Goal: Communication & Community: Answer question/provide support

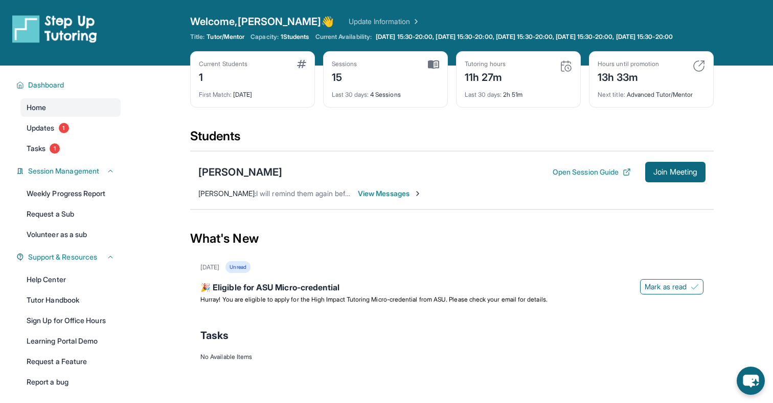
click at [412, 197] on span "View Messages" at bounding box center [390, 193] width 64 height 10
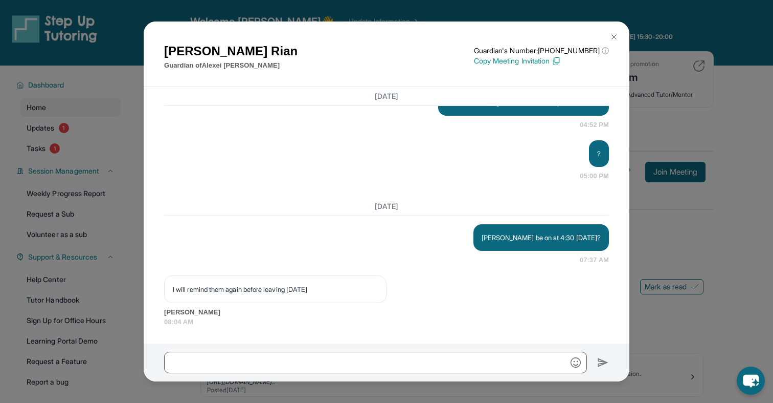
scroll to position [13109, 0]
drag, startPoint x: 327, startPoint y: 292, endPoint x: 94, endPoint y: 290, distance: 233.3
click at [94, 290] on div "Maria Rian Guardian of Alexei Cannova Guardian's Number: +18182908767 ⓘ This is…" at bounding box center [386, 201] width 773 height 403
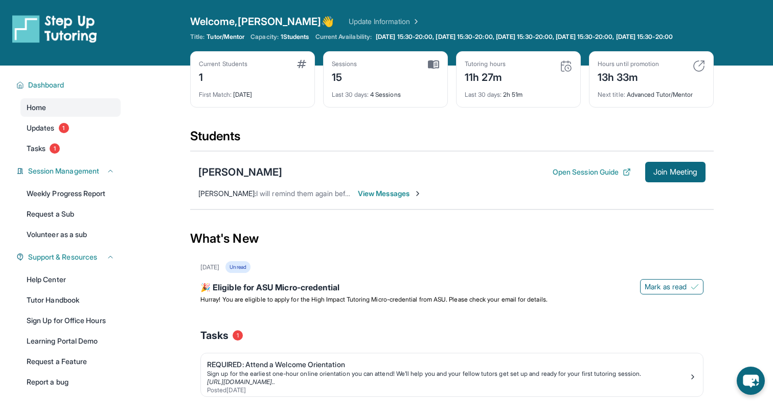
click at [316, 253] on div "What's New" at bounding box center [452, 238] width 524 height 45
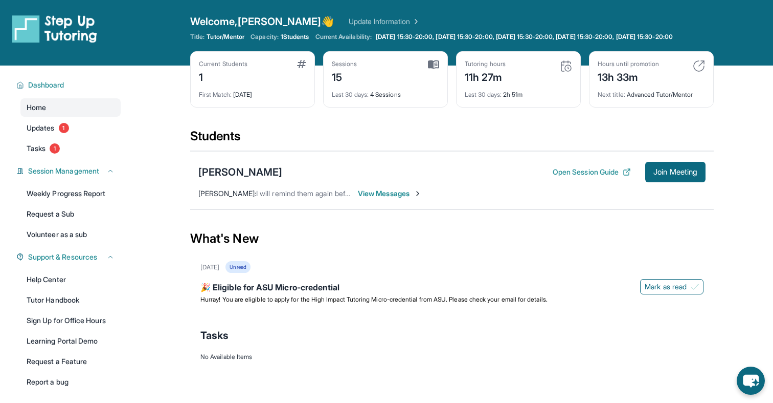
click at [373, 198] on span "View Messages" at bounding box center [390, 193] width 64 height 10
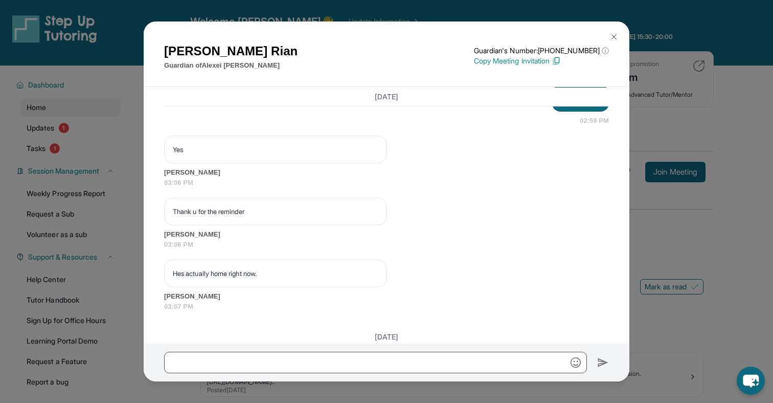
scroll to position [13109, 0]
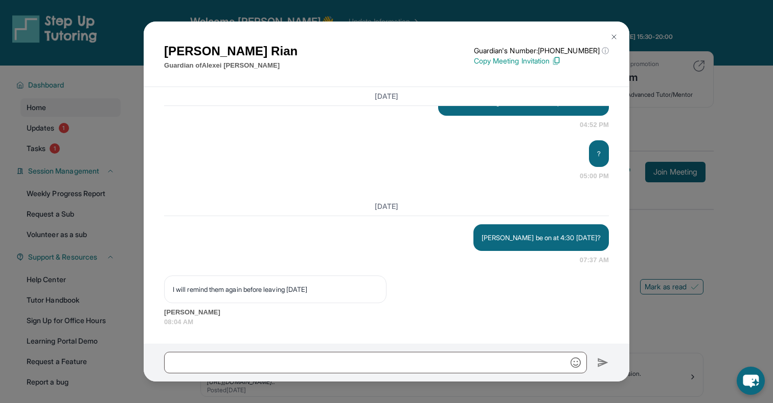
click at [304, 349] on div at bounding box center [387, 362] width 486 height 38
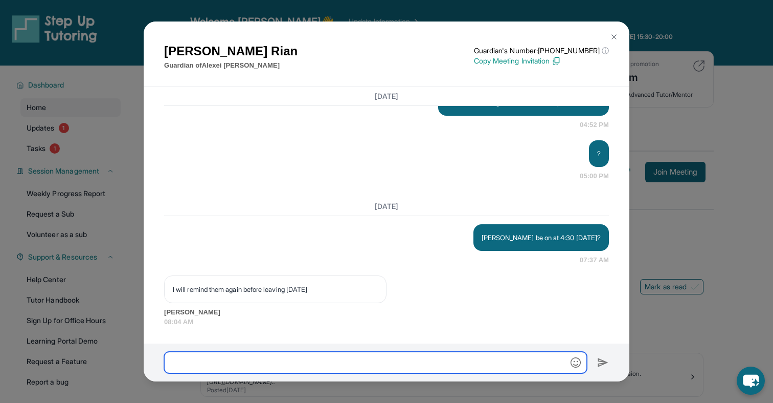
click at [304, 357] on input "text" at bounding box center [375, 361] width 423 height 21
